Goal: Navigation & Orientation: Find specific page/section

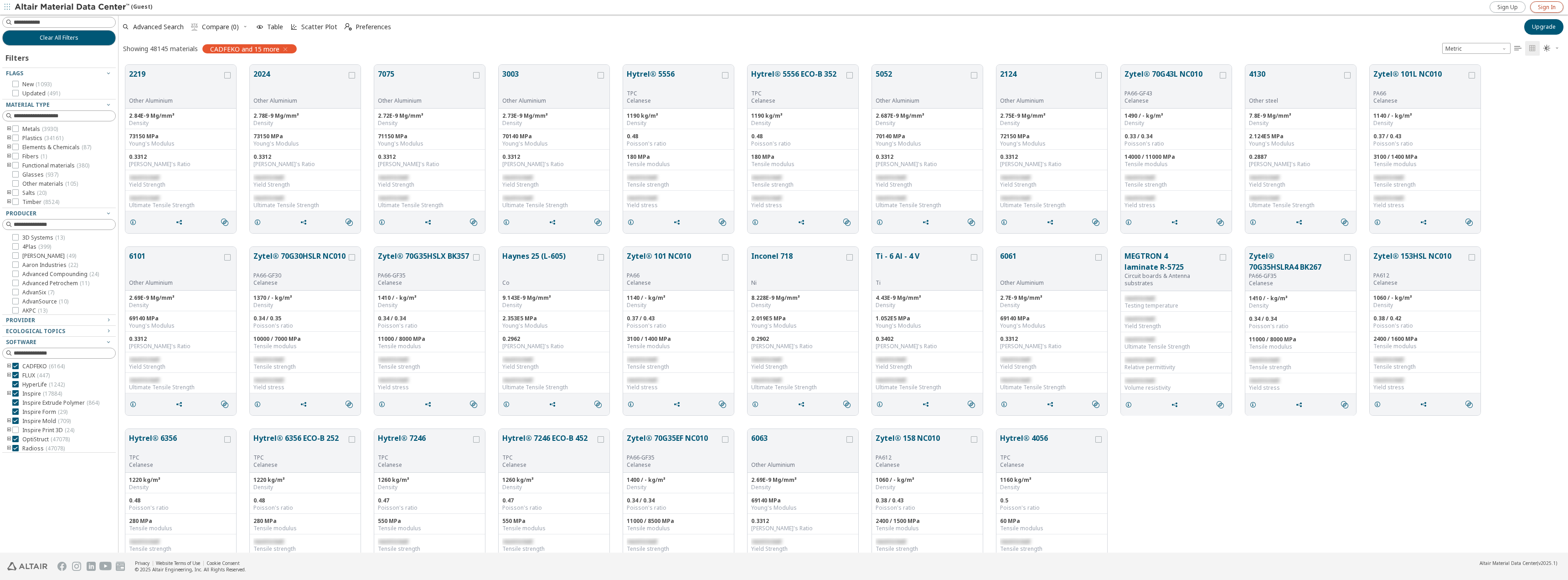
scroll to position [488, 1442]
click at [1548, 4] on span "Sign In" at bounding box center [1547, 7] width 18 height 7
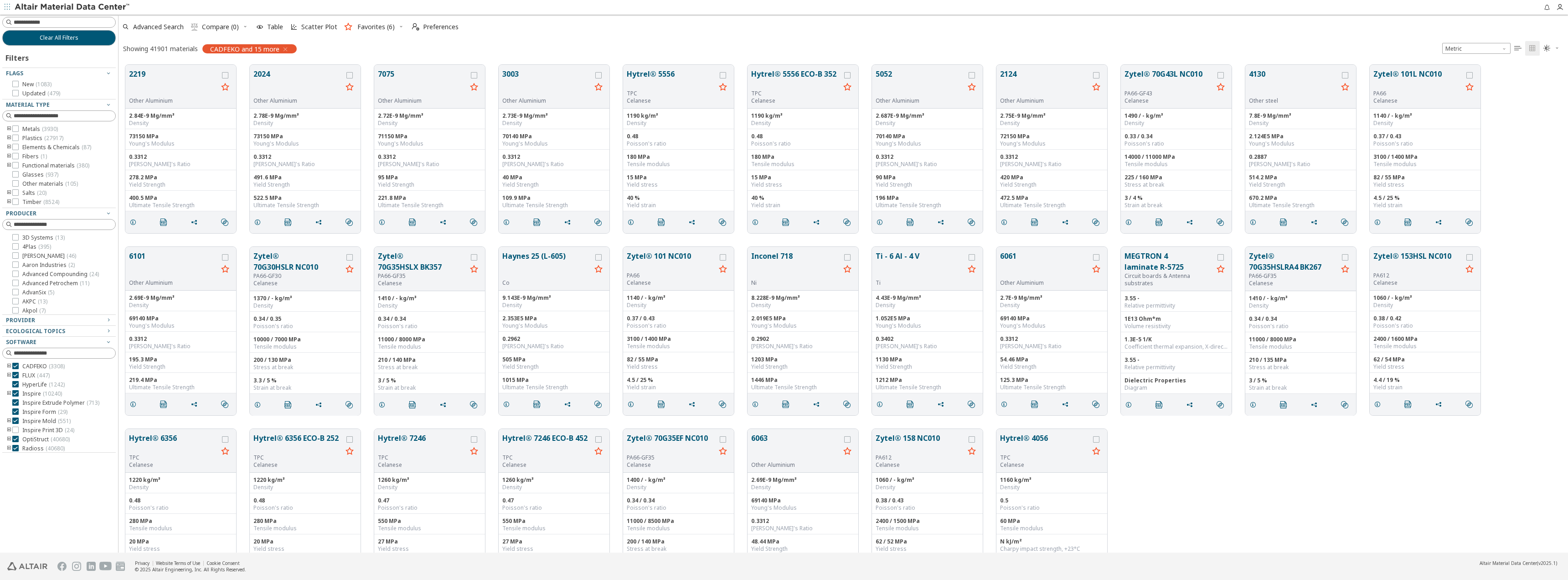
scroll to position [488, 1442]
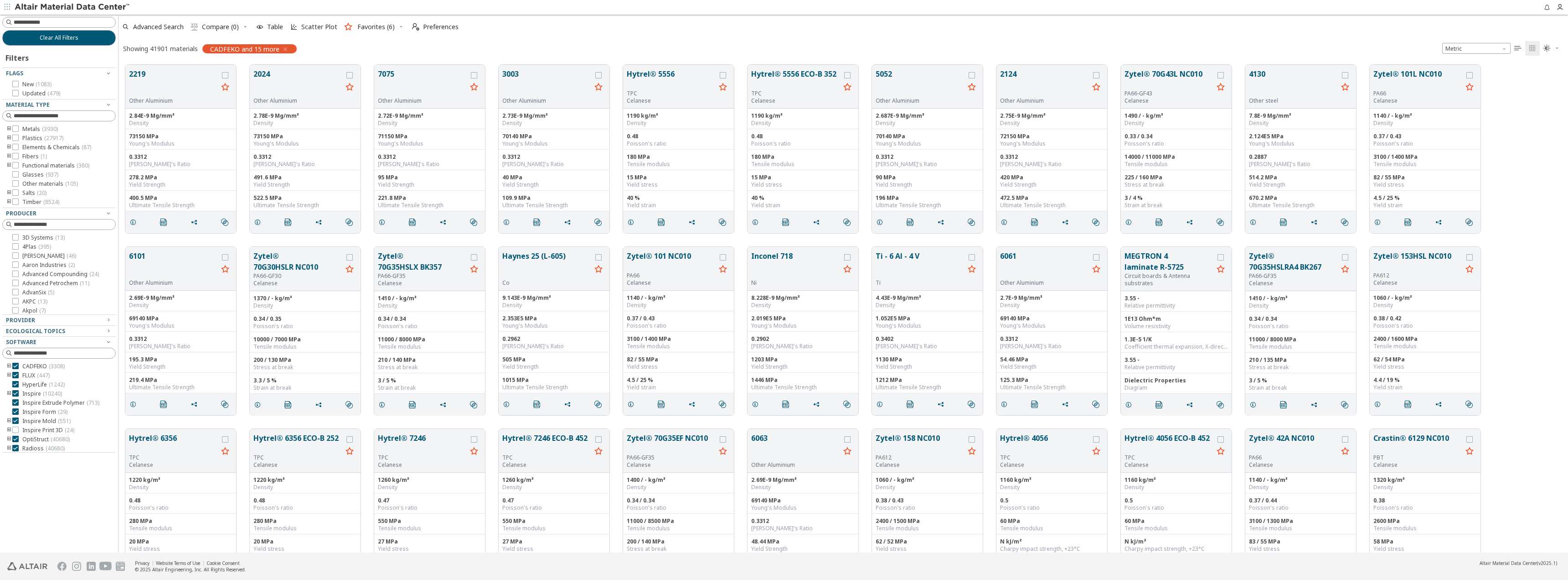
click at [10, 448] on icon "toogle group" at bounding box center [9, 448] width 7 height 7
click at [8, 426] on icon "toogle group" at bounding box center [9, 428] width 7 height 7
